Goal: Check status: Check status

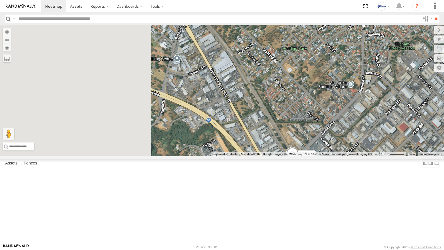
drag, startPoint x: 248, startPoint y: 176, endPoint x: 336, endPoint y: 190, distance: 89.0
click at [336, 156] on div "1COY723 1HTV800" at bounding box center [222, 90] width 444 height 131
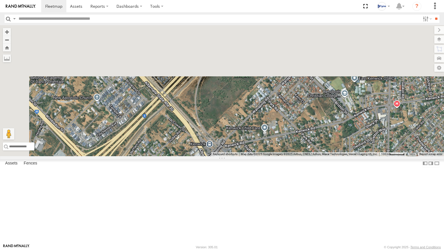
drag, startPoint x: 283, startPoint y: 138, endPoint x: 295, endPoint y: 215, distance: 77.9
click at [295, 156] on div "1COY723 1HTV800" at bounding box center [222, 90] width 444 height 131
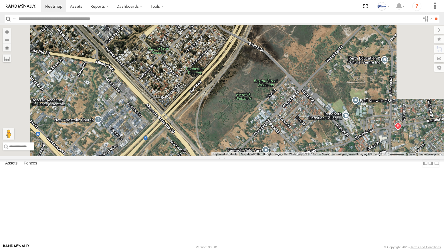
drag, startPoint x: 301, startPoint y: 143, endPoint x: 287, endPoint y: 191, distance: 50.0
click at [287, 156] on div "1COY723 1HTV800" at bounding box center [222, 90] width 444 height 131
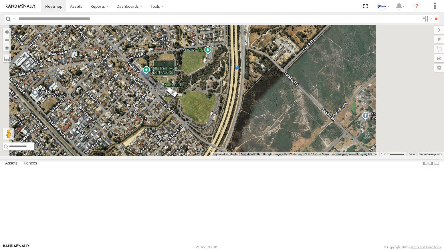
drag, startPoint x: 283, startPoint y: 144, endPoint x: 281, endPoint y: 184, distance: 40.1
click at [282, 156] on div "1COY723 1HTV800" at bounding box center [222, 90] width 444 height 131
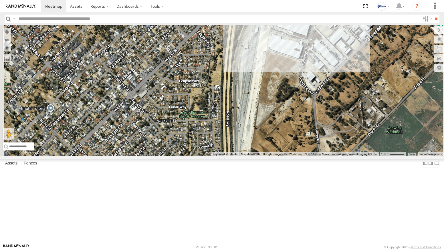
drag, startPoint x: 303, startPoint y: 87, endPoint x: 286, endPoint y: 198, distance: 112.4
click at [286, 156] on div "1COY723 1HTV800" at bounding box center [222, 90] width 444 height 131
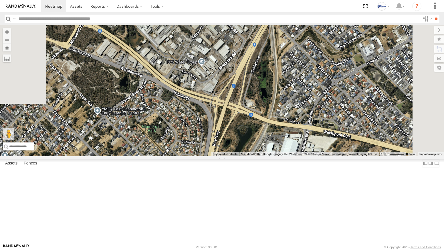
drag, startPoint x: 279, startPoint y: 134, endPoint x: 270, endPoint y: 205, distance: 71.7
click at [270, 156] on div "1COY723 1HTV800" at bounding box center [222, 90] width 444 height 131
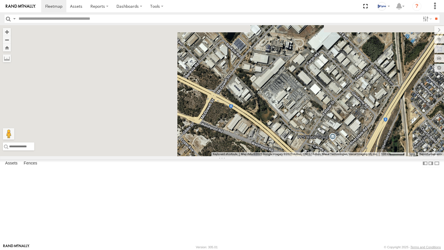
drag, startPoint x: 222, startPoint y: 144, endPoint x: 375, endPoint y: 167, distance: 155.4
click at [373, 156] on div "← Move left → Move right ↑ Move up ↓ Move down + Zoom in - Zoom out Home Jump l…" at bounding box center [222, 90] width 444 height 131
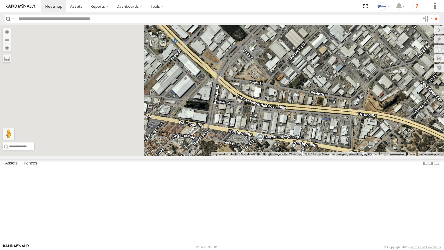
drag, startPoint x: 179, startPoint y: 113, endPoint x: 286, endPoint y: 149, distance: 113.3
click at [286, 149] on div "1COY723 1HTV800" at bounding box center [222, 90] width 444 height 131
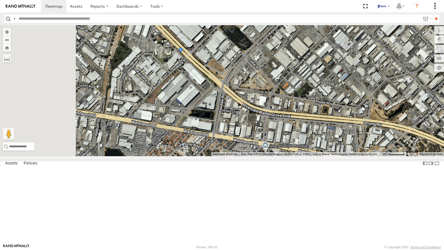
drag, startPoint x: 226, startPoint y: 99, endPoint x: 254, endPoint y: 162, distance: 69.1
click at [254, 156] on div "1COY723 1HTV800" at bounding box center [222, 90] width 444 height 131
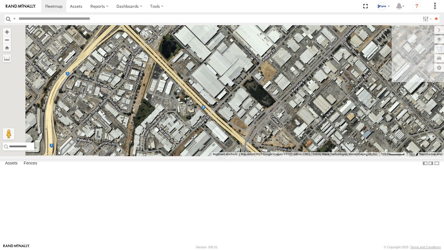
drag, startPoint x: 216, startPoint y: 105, endPoint x: 287, endPoint y: 165, distance: 93.7
click at [287, 156] on div "1COY723 1HTV800" at bounding box center [222, 90] width 444 height 131
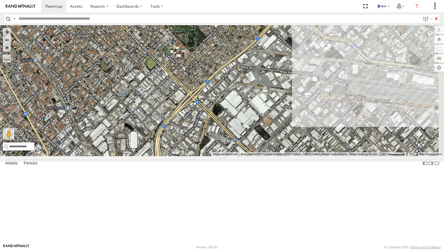
drag, startPoint x: 279, startPoint y: 173, endPoint x: 257, endPoint y: 143, distance: 37.7
click at [262, 149] on div "1COY723 1HTV800" at bounding box center [222, 90] width 444 height 131
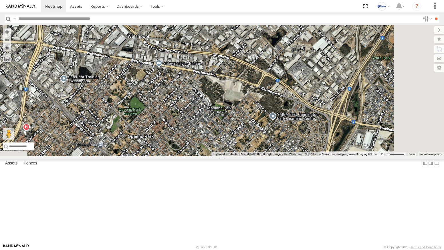
drag, startPoint x: 318, startPoint y: 177, endPoint x: 259, endPoint y: 151, distance: 64.7
click at [269, 155] on div "1COY723 1HTV800" at bounding box center [222, 90] width 444 height 131
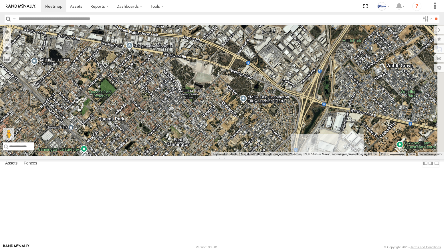
drag, startPoint x: 332, startPoint y: 165, endPoint x: 275, endPoint y: 157, distance: 57.2
click at [275, 156] on div "1COY723 1HTV800" at bounding box center [222, 90] width 444 height 131
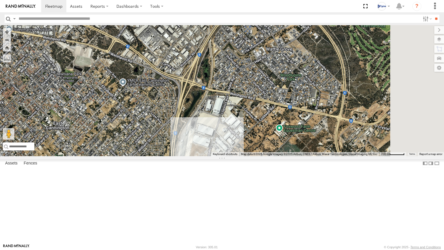
drag, startPoint x: 292, startPoint y: 139, endPoint x: 251, endPoint y: 135, distance: 41.7
click at [251, 135] on div "1COY723 1HTV800" at bounding box center [222, 90] width 444 height 131
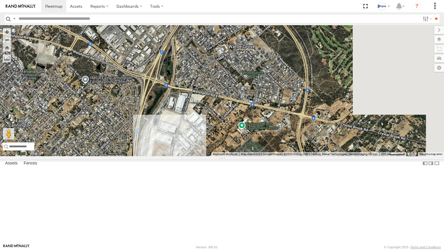
drag, startPoint x: 286, startPoint y: 150, endPoint x: 259, endPoint y: 147, distance: 27.6
click at [259, 147] on div "1COY723 1HTV800" at bounding box center [222, 90] width 444 height 131
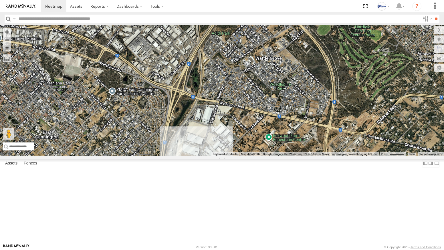
drag, startPoint x: 252, startPoint y: 186, endPoint x: 341, endPoint y: 203, distance: 90.3
click at [341, 156] on div "1COY723 1HTV800" at bounding box center [222, 90] width 444 height 131
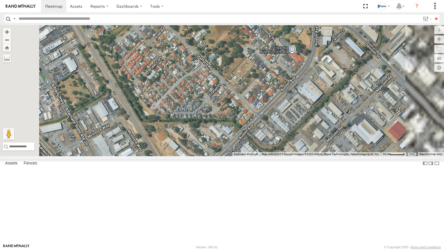
drag, startPoint x: 290, startPoint y: 230, endPoint x: 277, endPoint y: 154, distance: 77.4
click at [277, 155] on div "1COY723 1HTV800" at bounding box center [222, 90] width 444 height 131
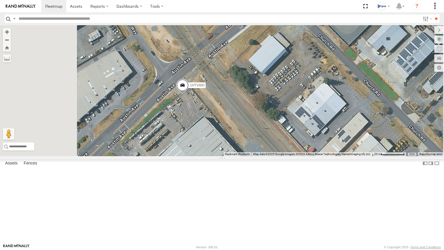
drag, startPoint x: 239, startPoint y: 181, endPoint x: 283, endPoint y: 163, distance: 47.4
click at [282, 156] on div "1COY723 1HTV800" at bounding box center [222, 90] width 444 height 131
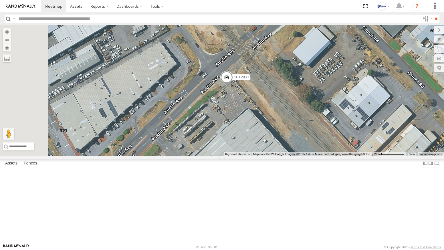
click at [34, 3] on link at bounding box center [20, 6] width 41 height 12
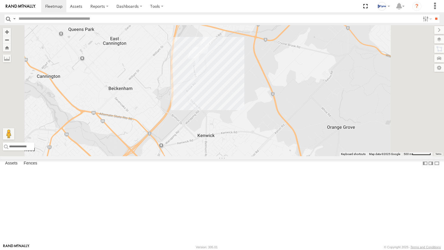
drag, startPoint x: 291, startPoint y: 139, endPoint x: 290, endPoint y: 161, distance: 22.6
click at [291, 156] on div "1COY723 1HTV800" at bounding box center [222, 90] width 444 height 131
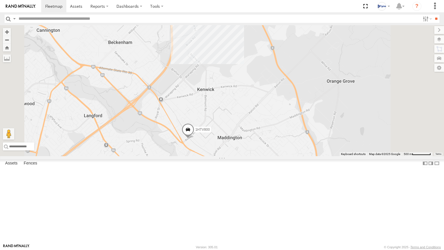
drag, startPoint x: 295, startPoint y: 186, endPoint x: 296, endPoint y: 119, distance: 67.6
click at [295, 125] on div "1COY723 1HTV800" at bounding box center [222, 90] width 444 height 131
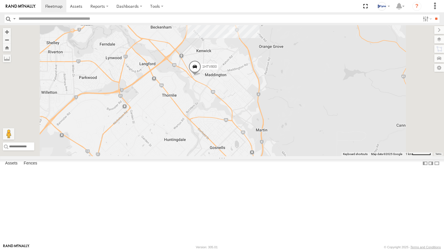
drag, startPoint x: 287, startPoint y: 202, endPoint x: 285, endPoint y: 156, distance: 45.6
click at [285, 156] on div "1COY723 1HTV800 5" at bounding box center [222, 90] width 444 height 131
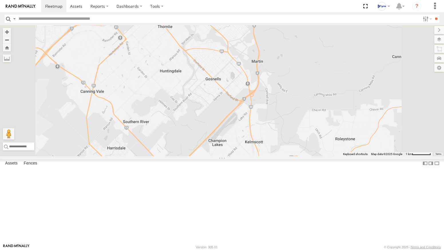
drag, startPoint x: 278, startPoint y: 203, endPoint x: 274, endPoint y: 145, distance: 57.7
click at [274, 145] on div "1COY723 1HTV800 5" at bounding box center [222, 90] width 444 height 131
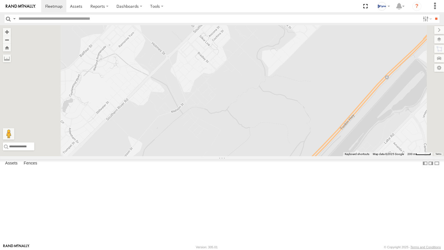
drag, startPoint x: 249, startPoint y: 154, endPoint x: 306, endPoint y: 160, distance: 57.3
click at [306, 156] on div "1COY723 1HTV800" at bounding box center [222, 90] width 444 height 131
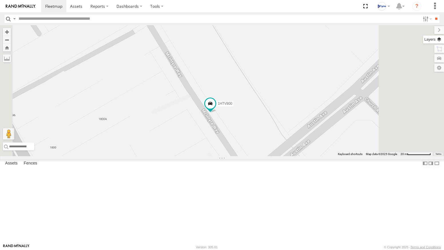
click at [439, 40] on label at bounding box center [433, 39] width 21 height 8
click at [0, 0] on span "Basemaps" at bounding box center [0, 0] width 0 height 0
click at [0, 0] on span "Satellite + Roadmap" at bounding box center [0, 0] width 0 height 0
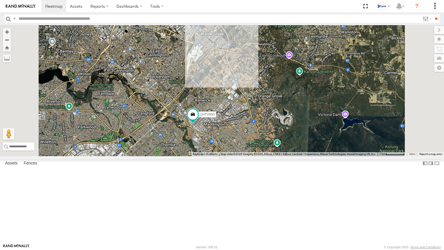
drag, startPoint x: 262, startPoint y: 62, endPoint x: 255, endPoint y: 140, distance: 78.3
click at [255, 140] on div "1COY723 1HTV800" at bounding box center [222, 90] width 444 height 131
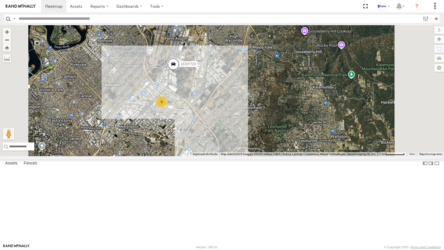
drag, startPoint x: 268, startPoint y: 80, endPoint x: 262, endPoint y: 147, distance: 67.5
click at [262, 147] on div "1COY723 1HTV800 5" at bounding box center [222, 90] width 444 height 131
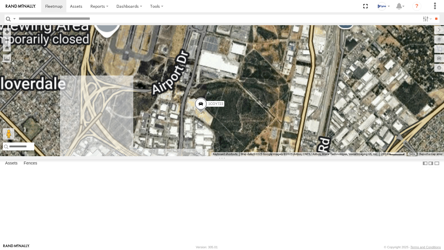
drag, startPoint x: 231, startPoint y: 115, endPoint x: 313, endPoint y: 163, distance: 95.6
click at [313, 156] on div "1COY723 1HTV800 5" at bounding box center [222, 90] width 444 height 131
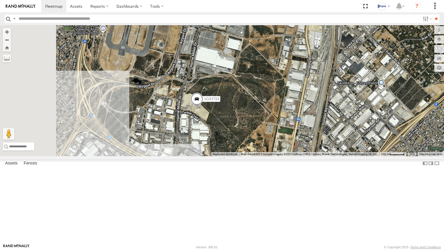
drag, startPoint x: 313, startPoint y: 177, endPoint x: 307, endPoint y: 166, distance: 12.4
click at [307, 156] on div "1COY723 1HTV800 5" at bounding box center [222, 90] width 444 height 131
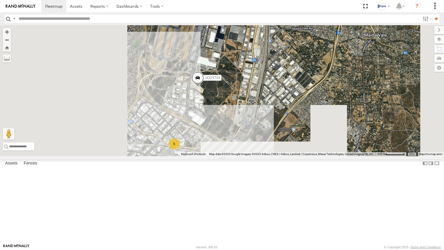
drag, startPoint x: 292, startPoint y: 171, endPoint x: 285, endPoint y: 138, distance: 33.1
click at [286, 141] on div "1COY723 1HTV800 5" at bounding box center [222, 90] width 444 height 131
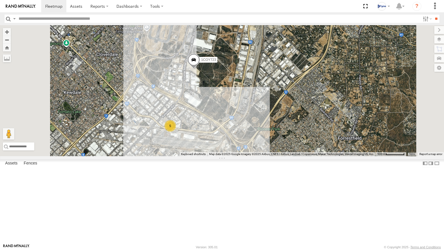
drag, startPoint x: 290, startPoint y: 145, endPoint x: 290, endPoint y: 136, distance: 9.7
click at [290, 139] on div "1COY723 1HTV800 5" at bounding box center [222, 90] width 444 height 131
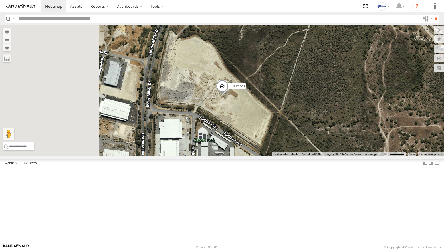
drag, startPoint x: 274, startPoint y: 91, endPoint x: 310, endPoint y: 146, distance: 65.8
click at [310, 146] on div "1COY723 1HTV800" at bounding box center [222, 90] width 444 height 131
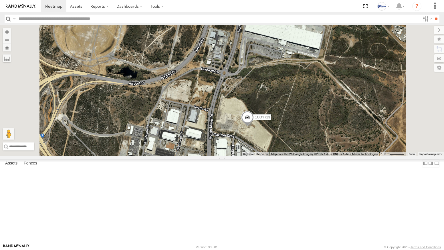
drag, startPoint x: 312, startPoint y: 148, endPoint x: 332, endPoint y: 169, distance: 29.2
click at [332, 156] on div "1COY723 1HTV800" at bounding box center [222, 90] width 444 height 131
